Goal: Transaction & Acquisition: Book appointment/travel/reservation

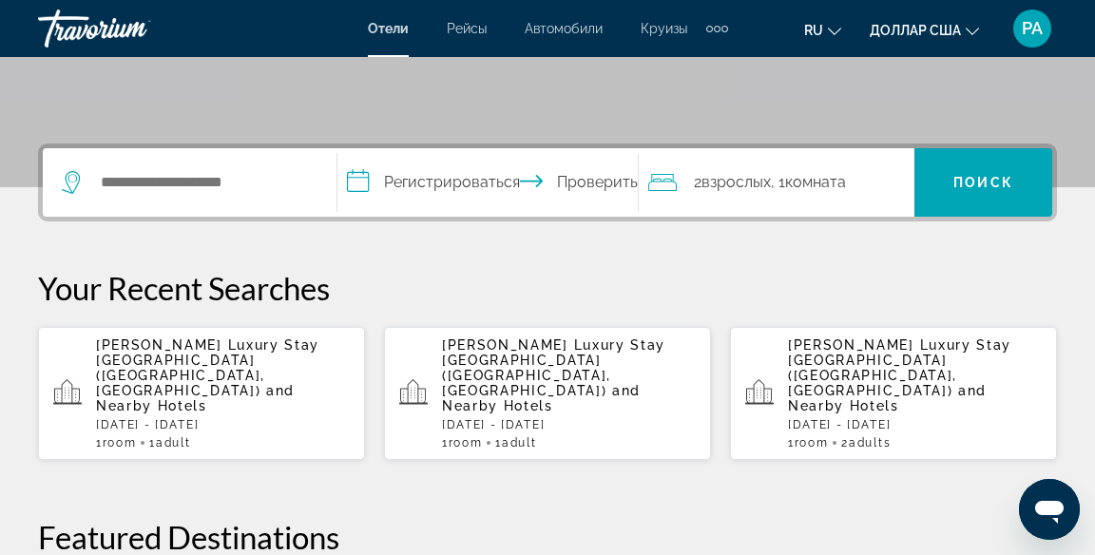
scroll to position [407, 0]
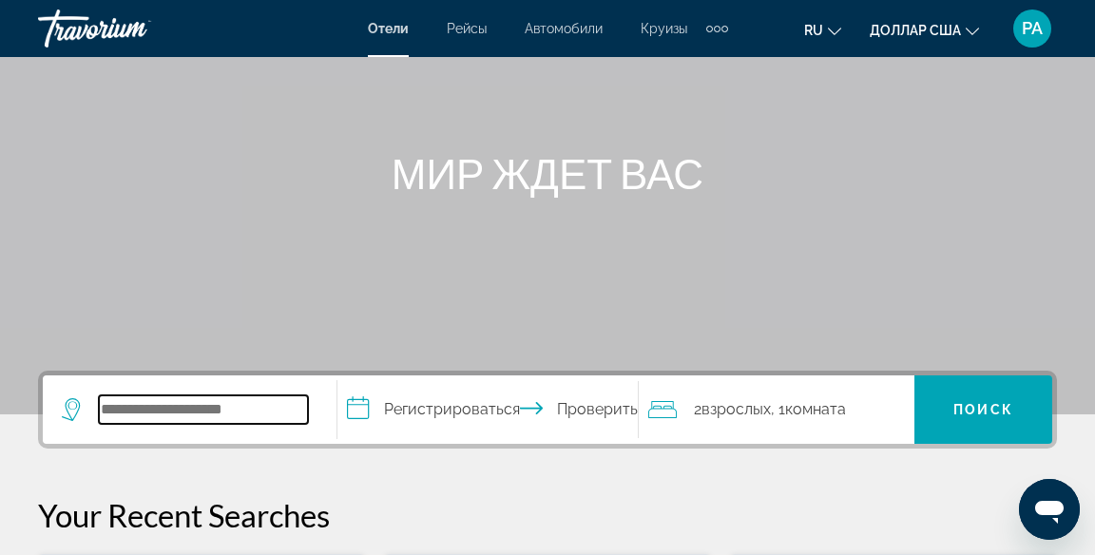
click at [228, 405] on input "Виджет поиска" at bounding box center [203, 409] width 209 height 29
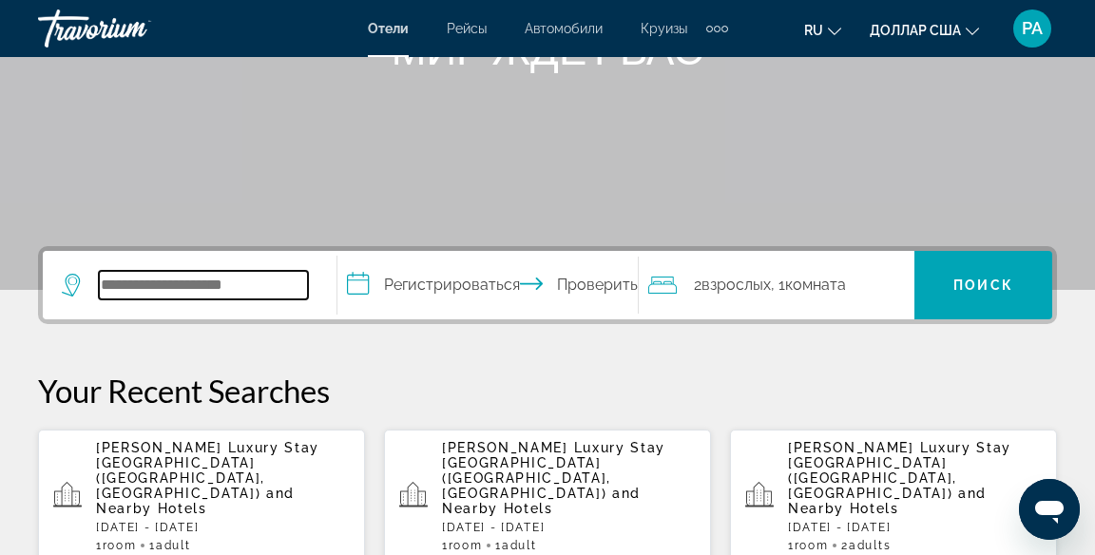
scroll to position [280, 0]
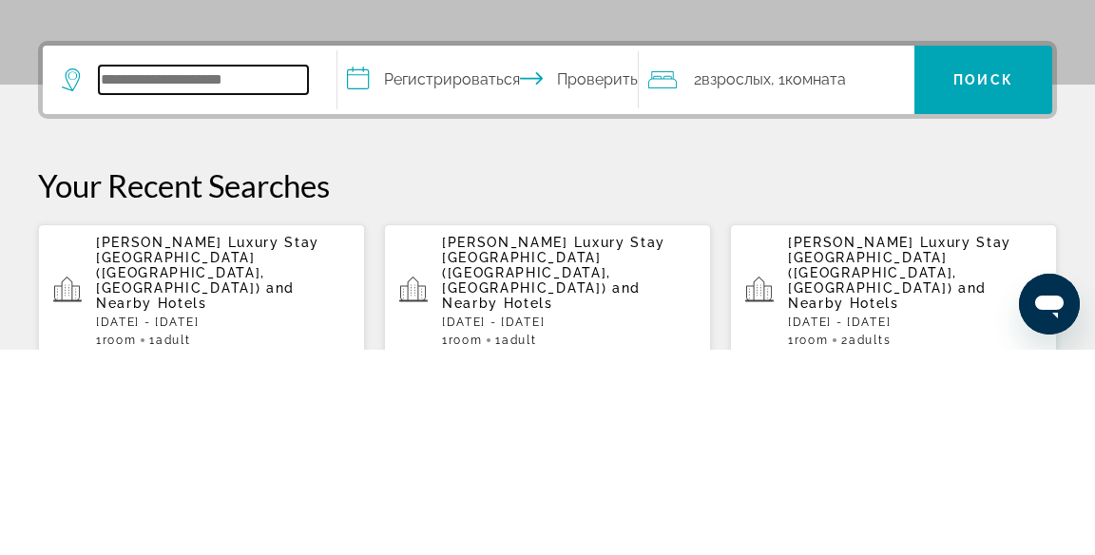
click at [211, 283] on input "Виджет поиска" at bounding box center [203, 285] width 209 height 29
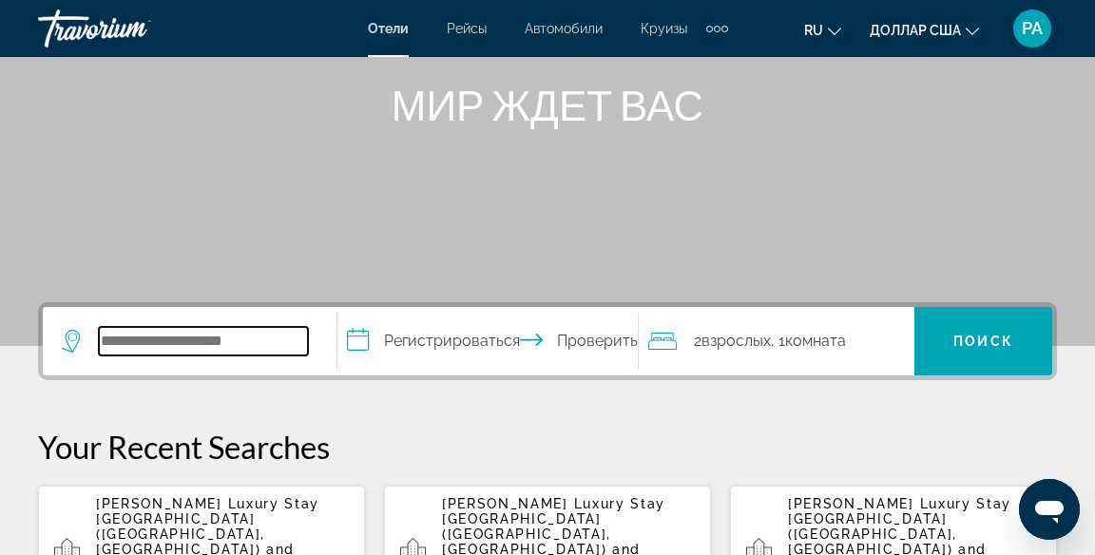
scroll to position [222, 0]
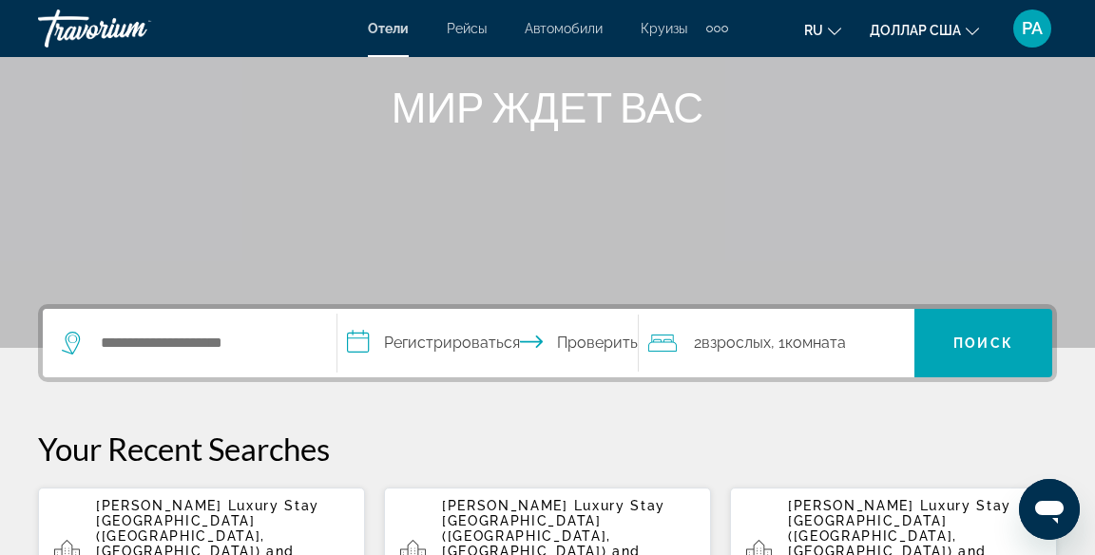
click at [829, 35] on button "ru Английский Español французский Итальяно португальский русский" at bounding box center [822, 30] width 37 height 28
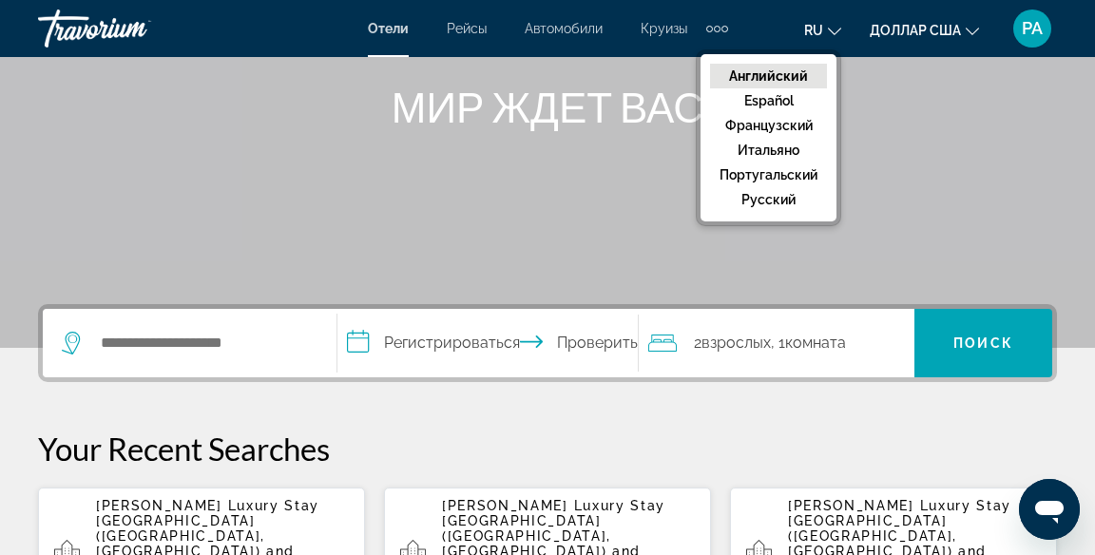
click at [801, 78] on font "Английский" at bounding box center [768, 75] width 79 height 15
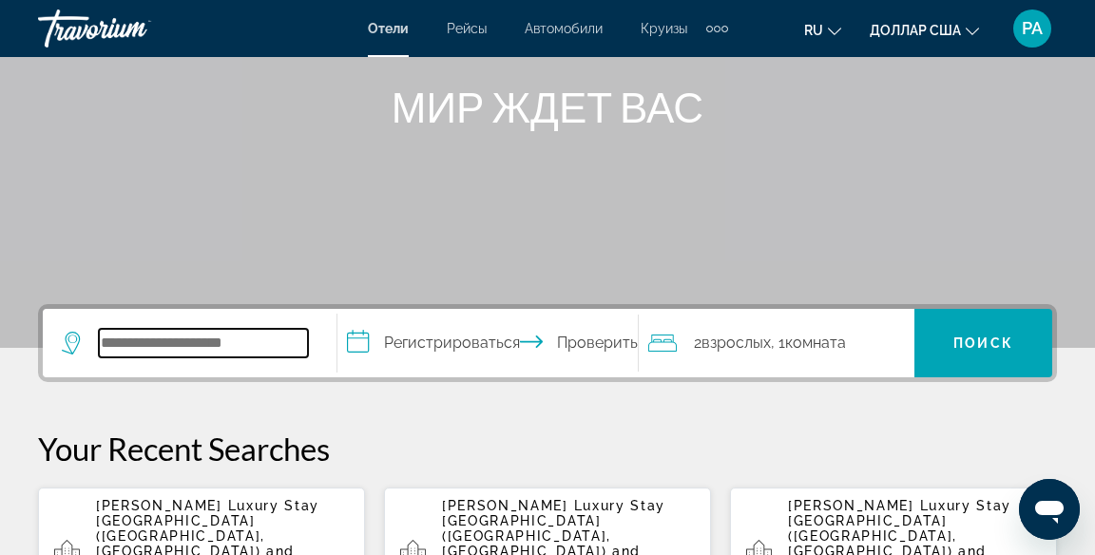
click at [254, 337] on input "Виджет поиска" at bounding box center [203, 343] width 209 height 29
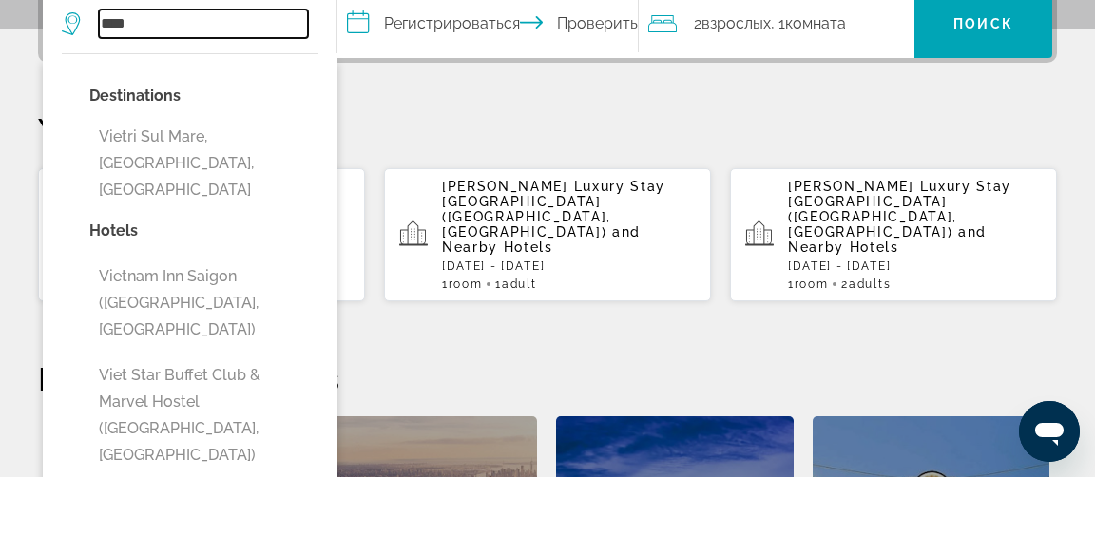
scroll to position [464, 0]
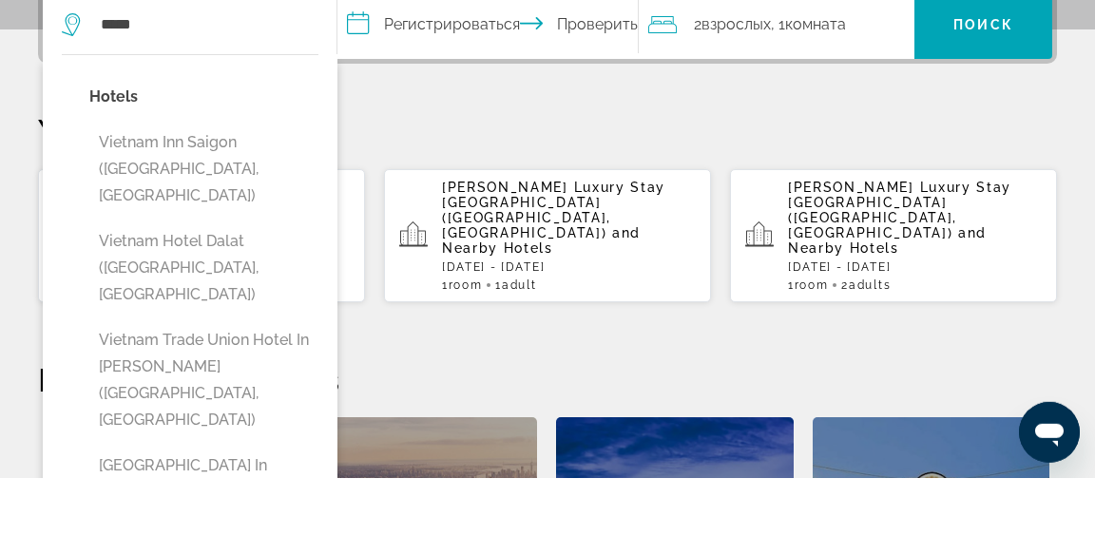
click at [190, 230] on button "Vietnam Inn Saigon ([GEOGRAPHIC_DATA], [GEOGRAPHIC_DATA])" at bounding box center [203, 246] width 229 height 89
type input "**********"
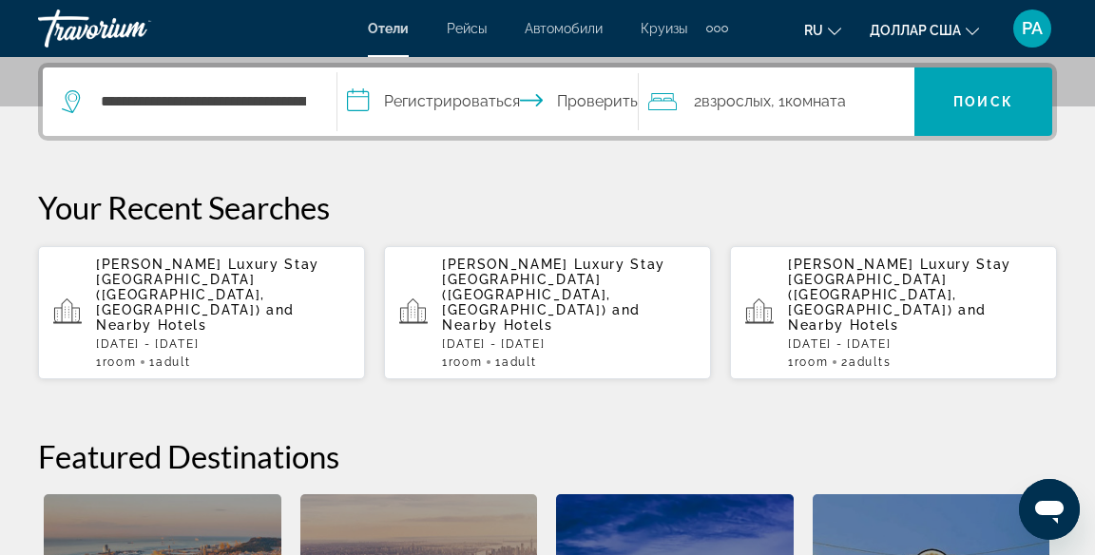
click at [420, 110] on input "**********" at bounding box center [491, 104] width 309 height 74
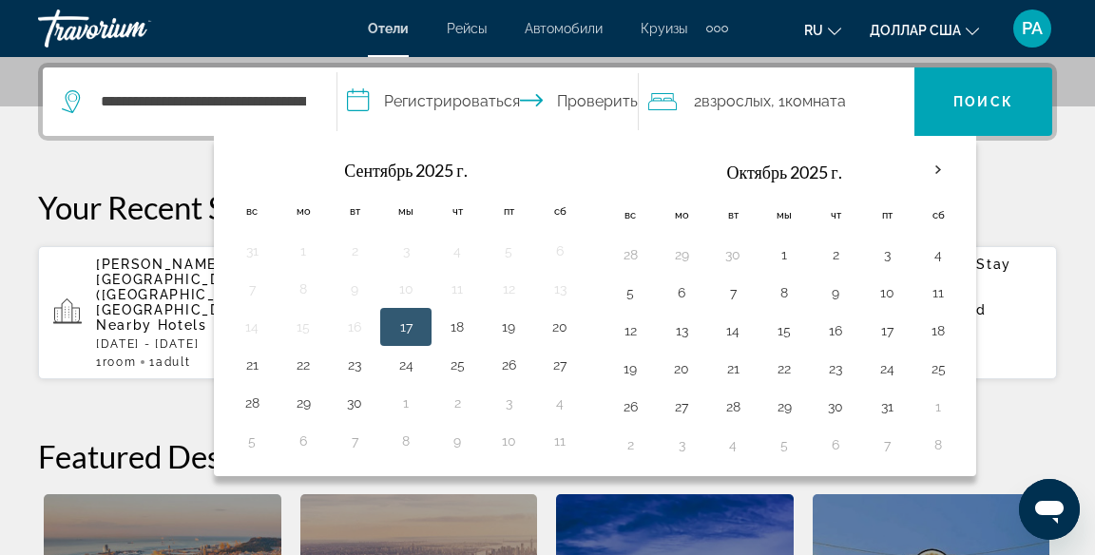
click at [788, 331] on button "15" at bounding box center [784, 331] width 30 height 27
click at [780, 371] on button "22" at bounding box center [784, 369] width 30 height 27
type input "**********"
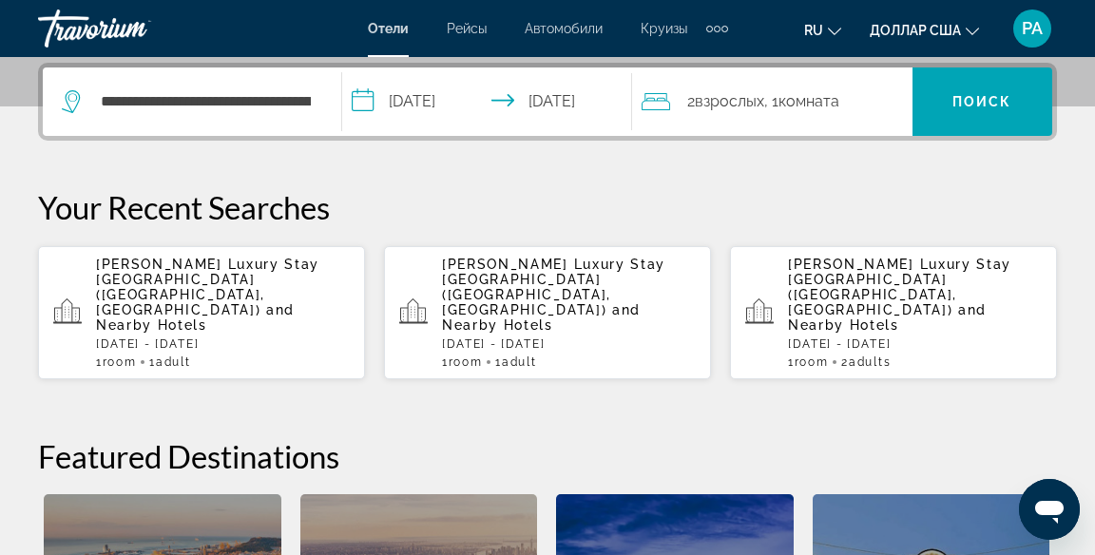
click at [981, 106] on font "Поиск" at bounding box center [983, 101] width 60 height 15
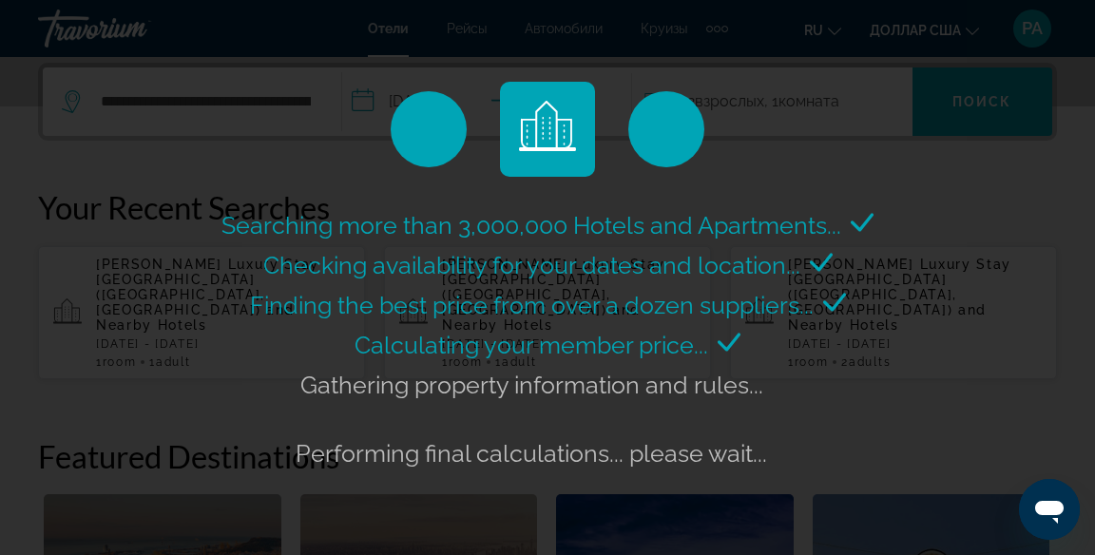
click at [1089, 205] on div "Searching more than 3,000,000 Hotels and Apartments... Checking availability fo…" at bounding box center [547, 277] width 1095 height 555
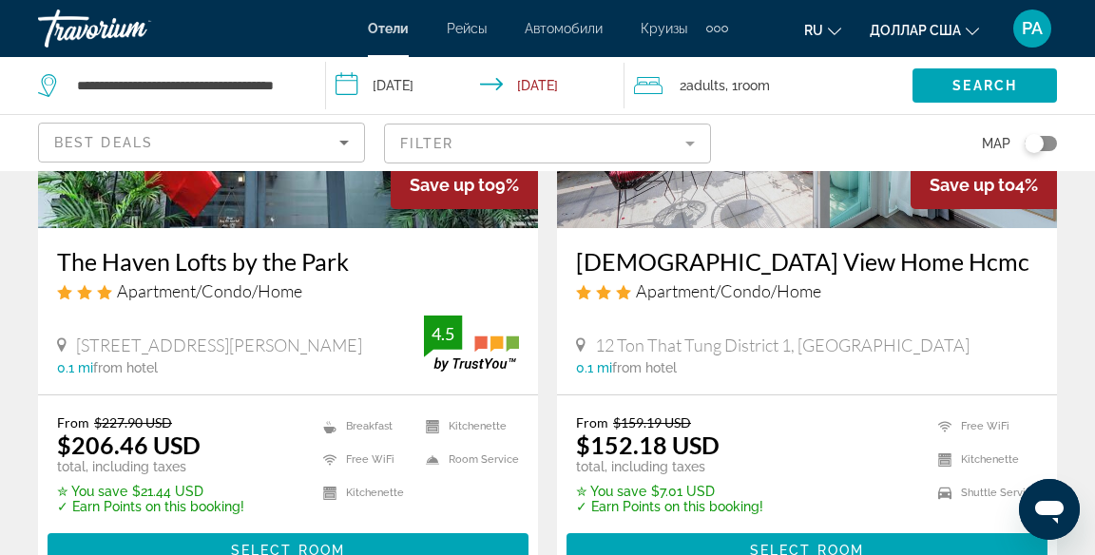
scroll to position [316, 0]
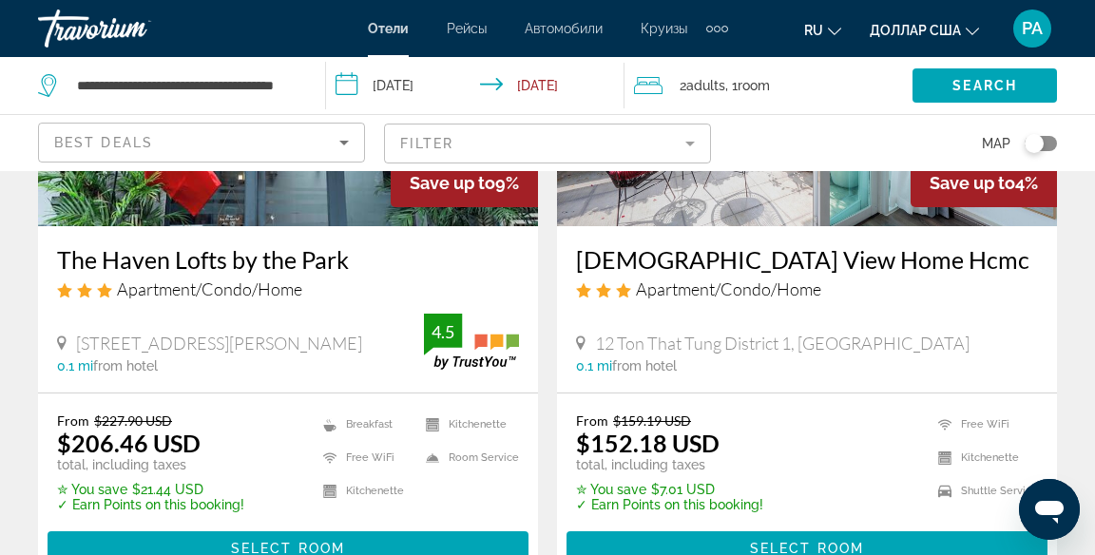
click at [290, 141] on div "Best Deals" at bounding box center [196, 142] width 285 height 23
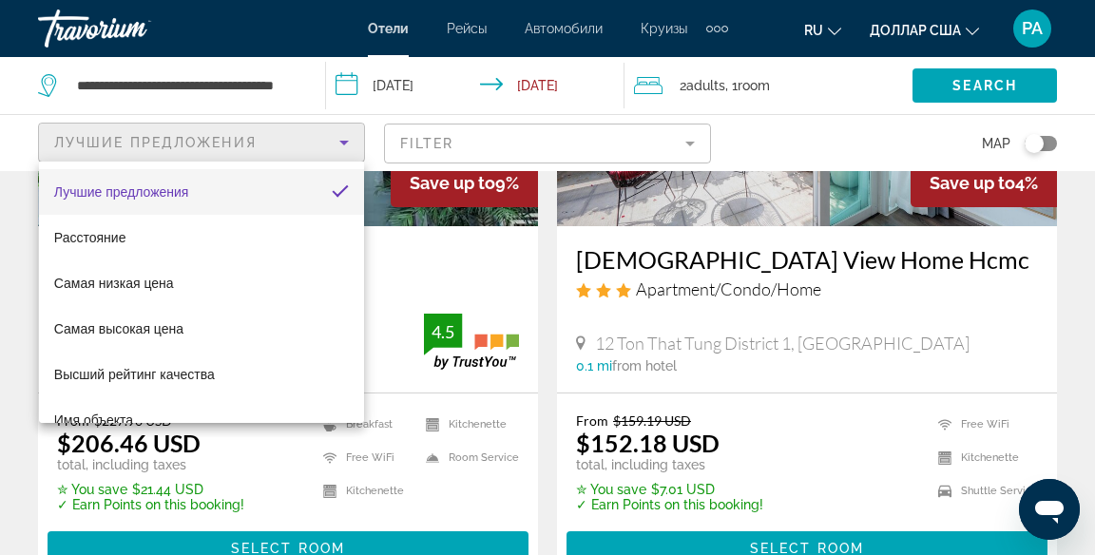
click at [623, 150] on div at bounding box center [547, 277] width 1095 height 555
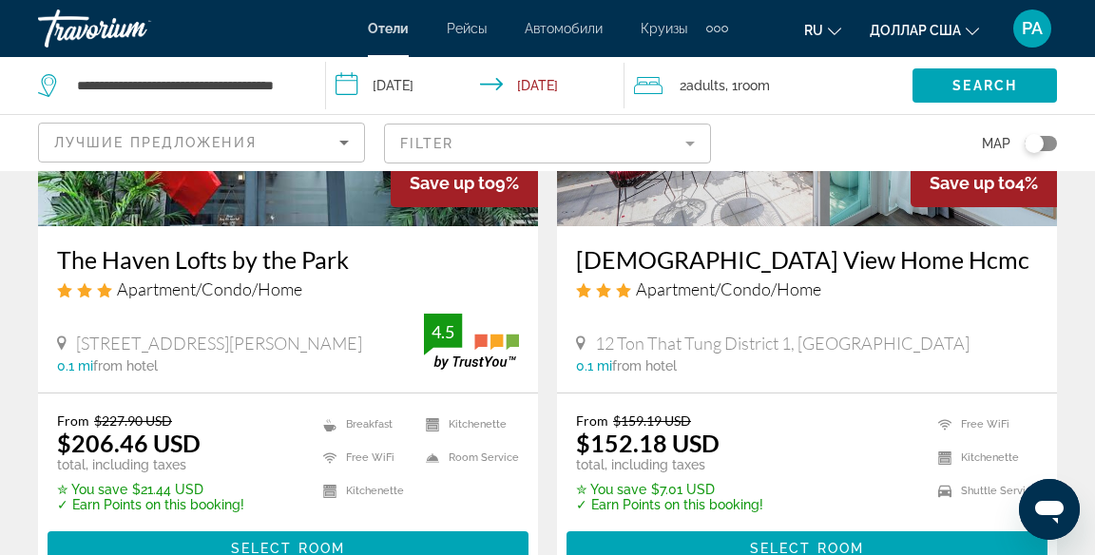
click at [688, 152] on mat-form-field "Filter" at bounding box center [547, 144] width 327 height 40
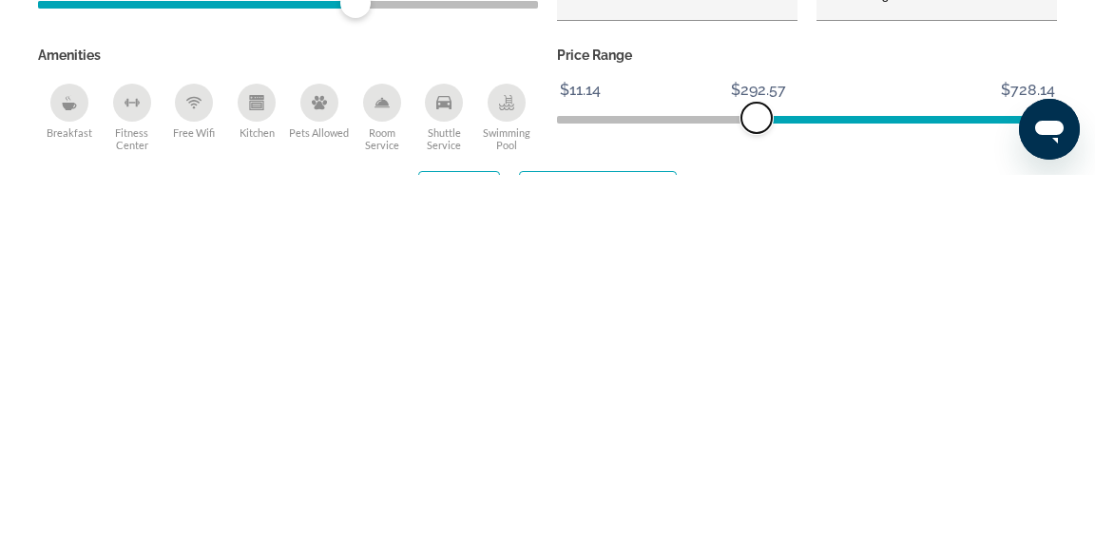
scroll to position [346, 0]
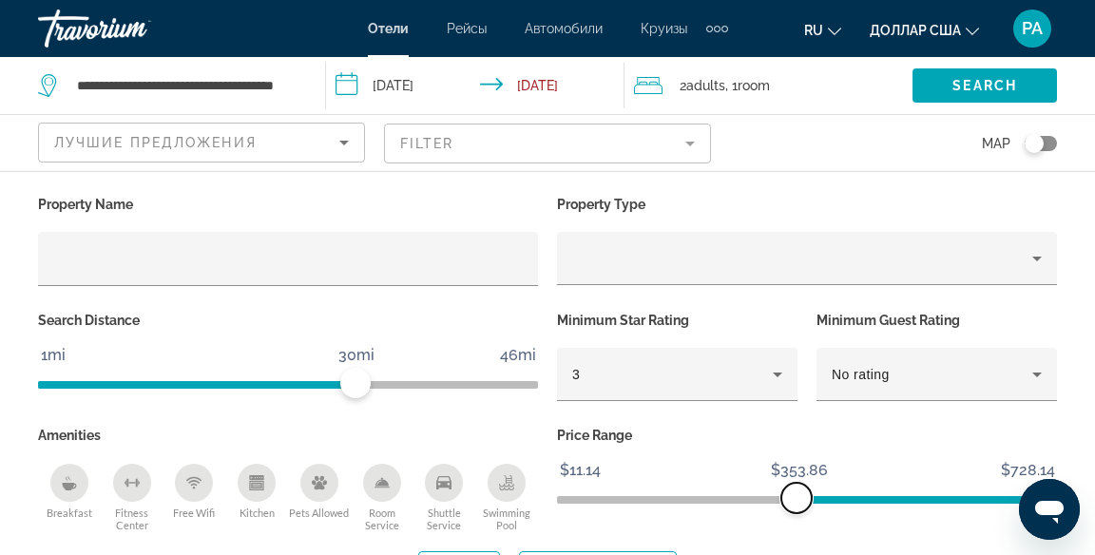
scroll to position [59, 0]
click at [781, 381] on icon "Hotel Filters" at bounding box center [777, 374] width 23 height 23
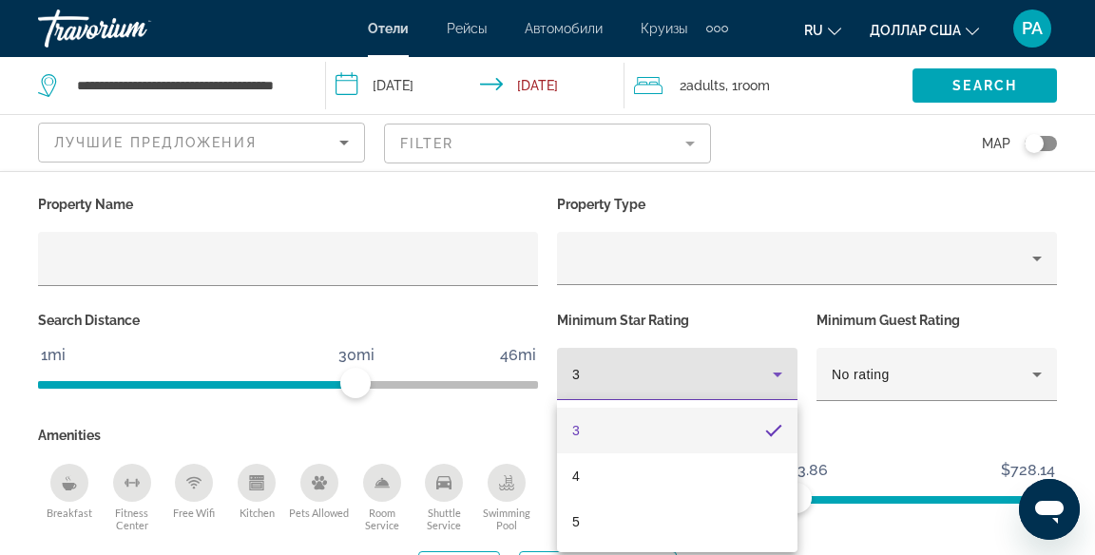
click at [629, 529] on mat-option "5" at bounding box center [677, 522] width 241 height 46
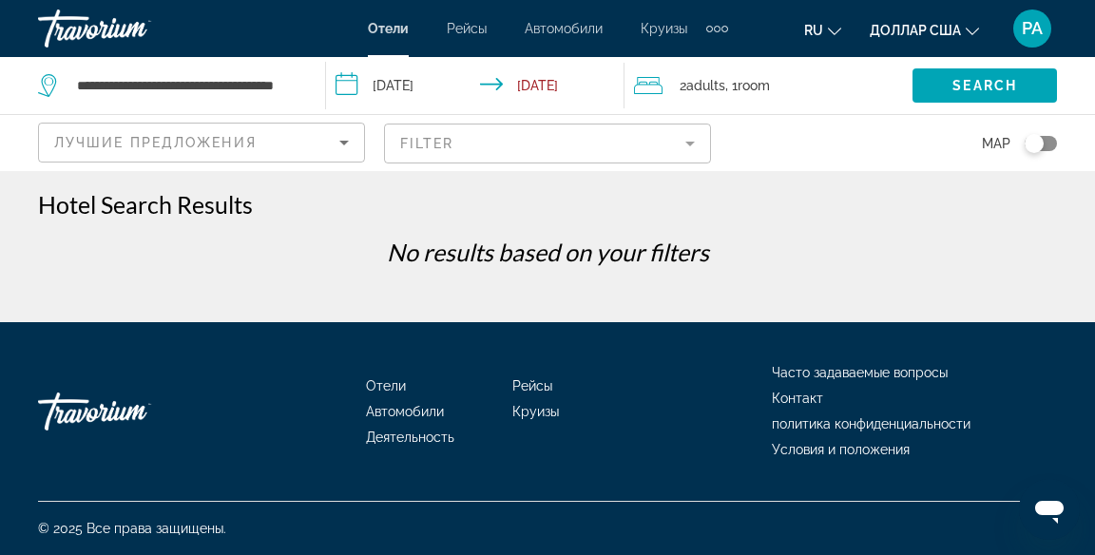
click at [692, 139] on mat-form-field "Filter" at bounding box center [547, 144] width 327 height 40
